Goal: Navigation & Orientation: Go to known website

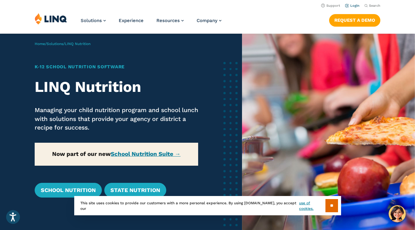
click at [352, 5] on link "Login" at bounding box center [352, 6] width 14 height 4
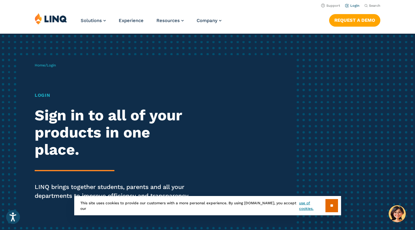
click at [351, 6] on link "Login" at bounding box center [352, 6] width 14 height 4
click at [337, 205] on input "**" at bounding box center [331, 205] width 13 height 13
click at [337, 205] on div "Home / Login Login Sign in to all of your products in one place. LINQ brings to…" at bounding box center [207, 140] width 415 height 213
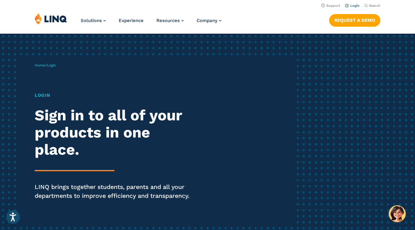
click at [356, 4] on link "Login" at bounding box center [352, 6] width 14 height 4
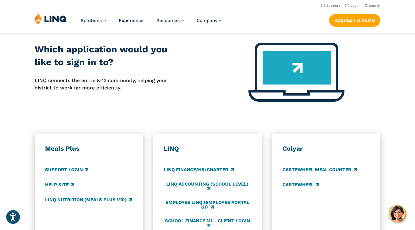
scroll to position [245, 0]
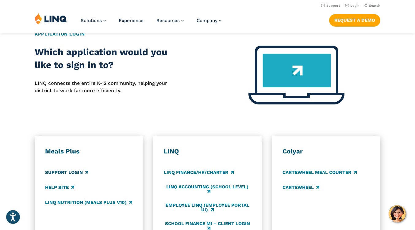
click at [75, 176] on link "Support Login" at bounding box center [66, 172] width 43 height 7
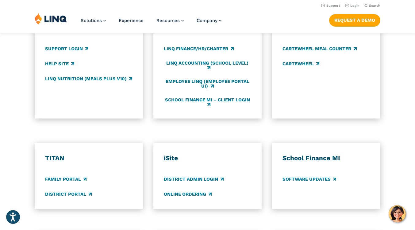
scroll to position [368, 0]
